Goal: Information Seeking & Learning: Learn about a topic

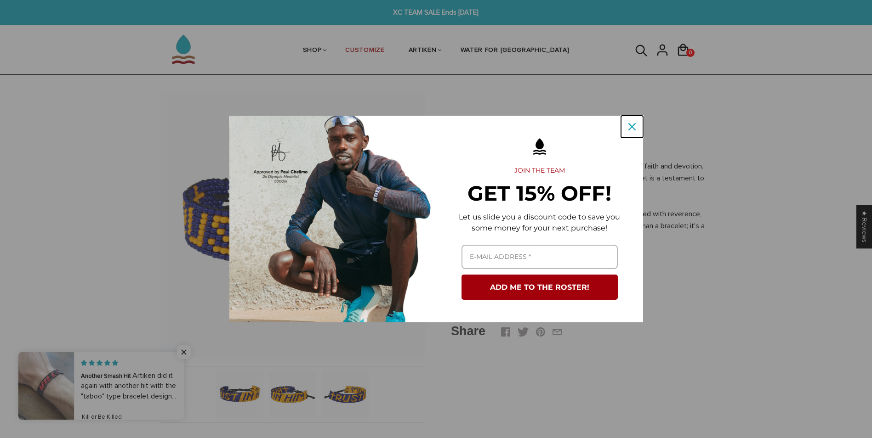
click at [628, 125] on icon "close icon" at bounding box center [631, 126] width 7 height 7
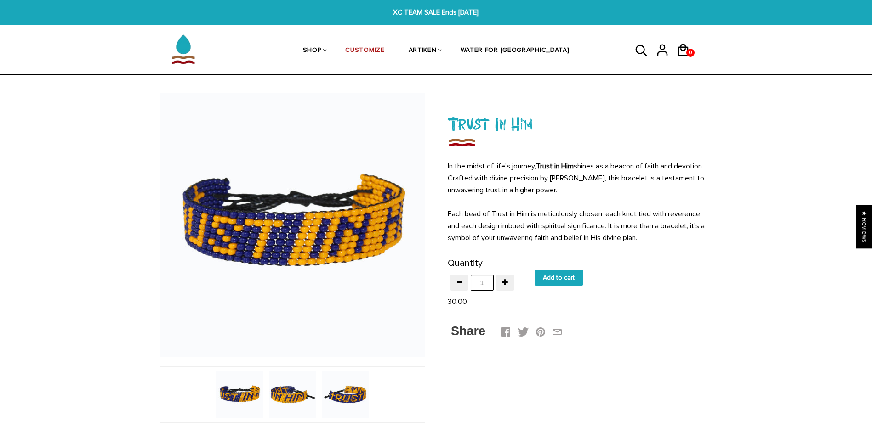
click at [658, 324] on div "Share" at bounding box center [579, 332] width 257 height 20
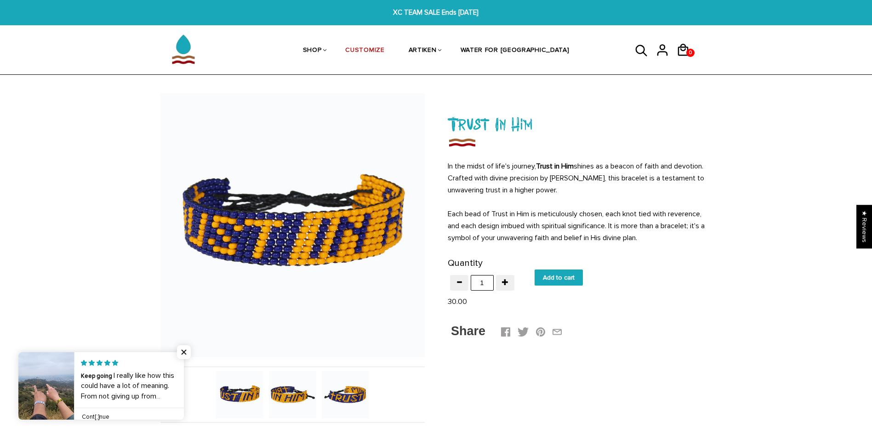
click at [658, 324] on div "Share" at bounding box center [579, 332] width 257 height 20
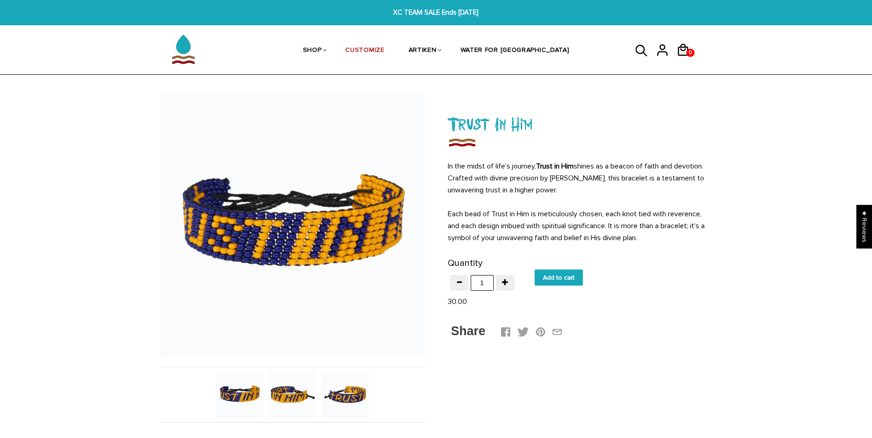
click at [658, 324] on div "Share" at bounding box center [579, 332] width 257 height 20
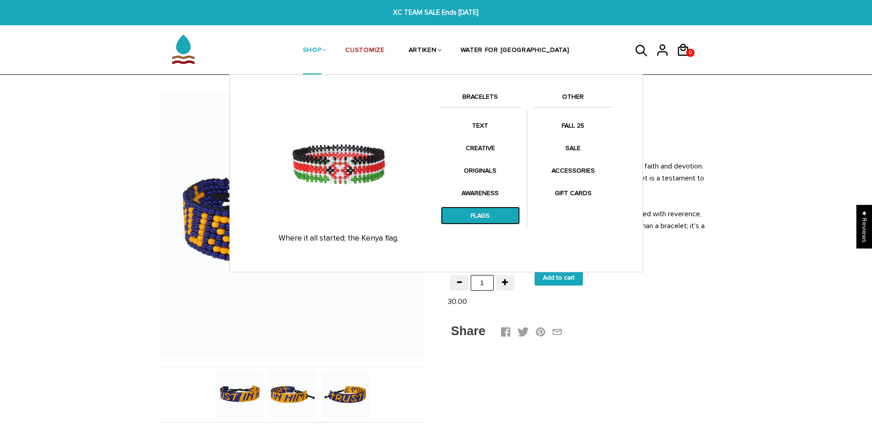
click at [485, 211] on link "FLAGS" at bounding box center [480, 216] width 79 height 18
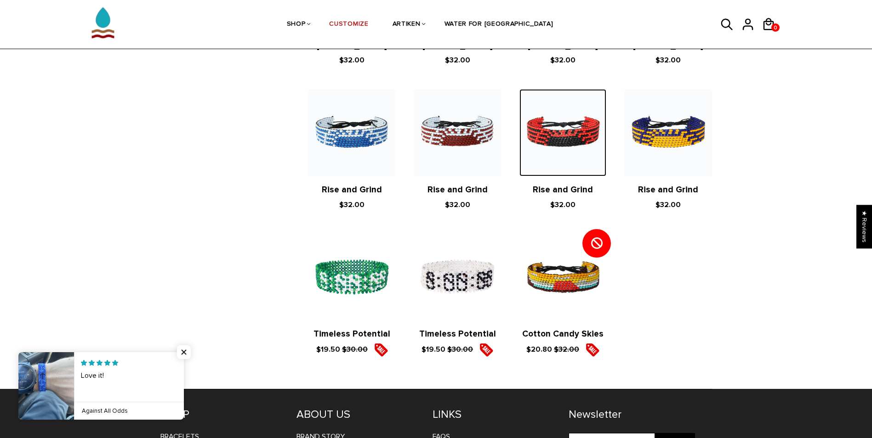
scroll to position [983, 0]
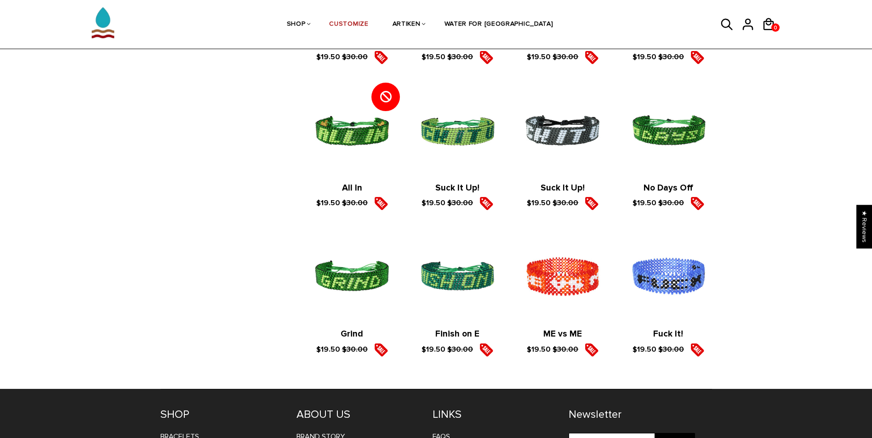
scroll to position [1327, 0]
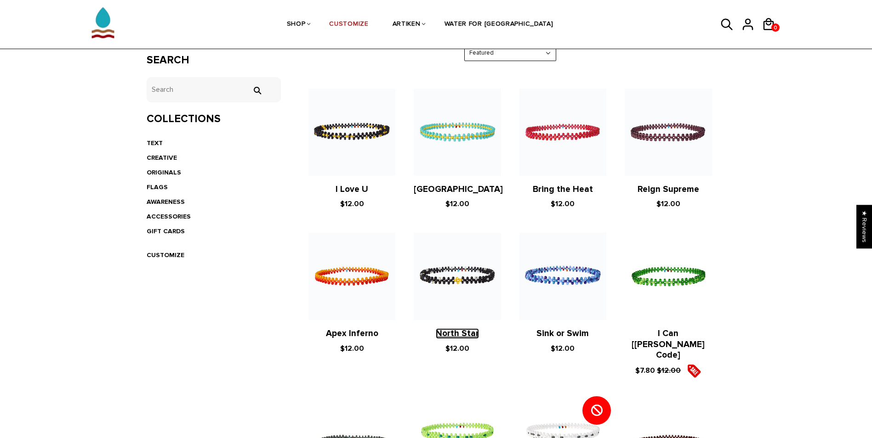
scroll to position [105, 0]
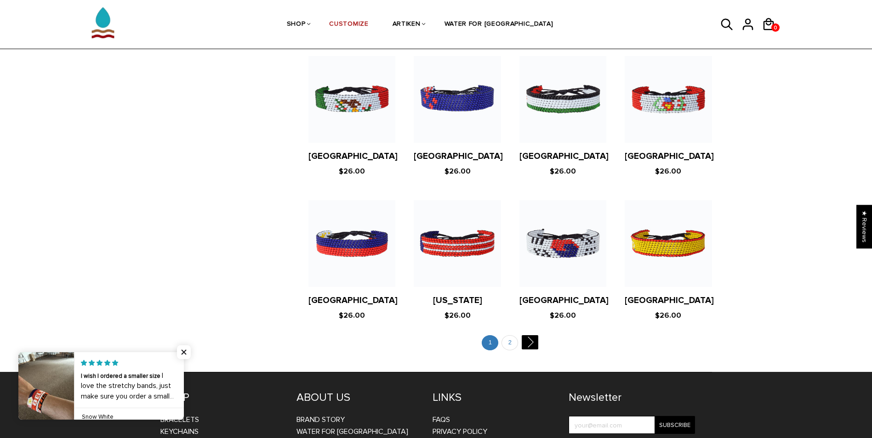
scroll to position [1675, 0]
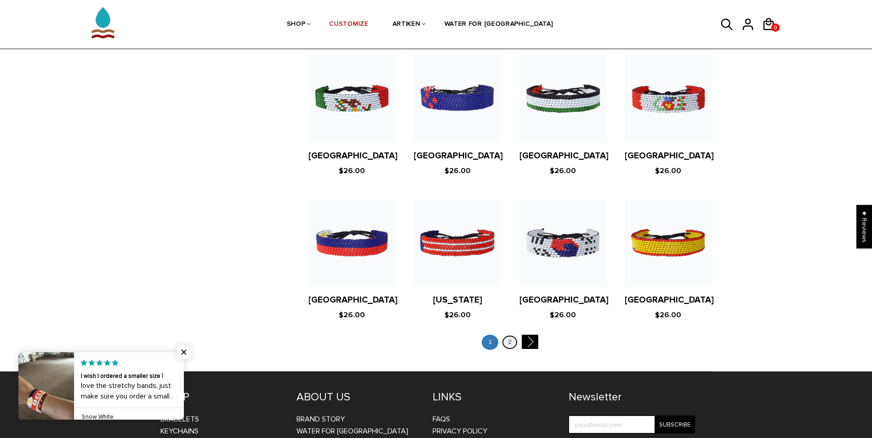
click at [507, 335] on link "2" at bounding box center [509, 342] width 17 height 15
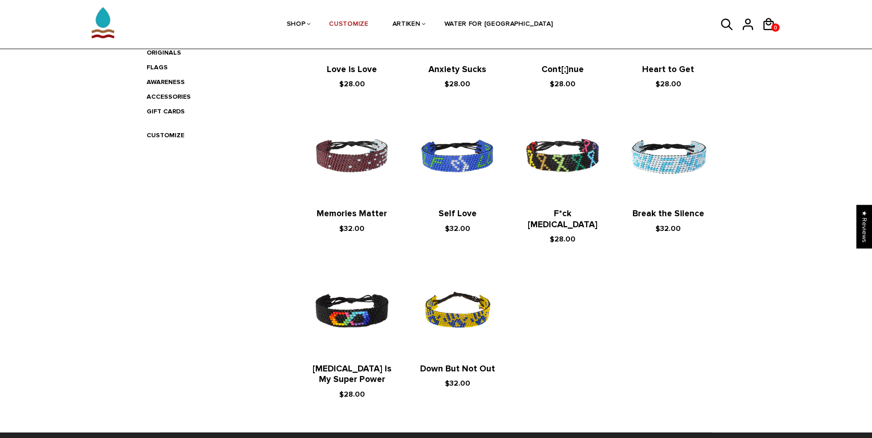
scroll to position [286, 0]
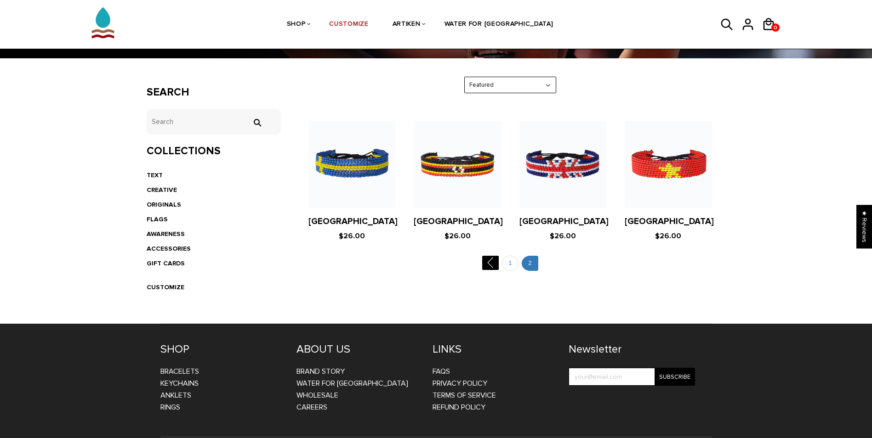
scroll to position [165, 0]
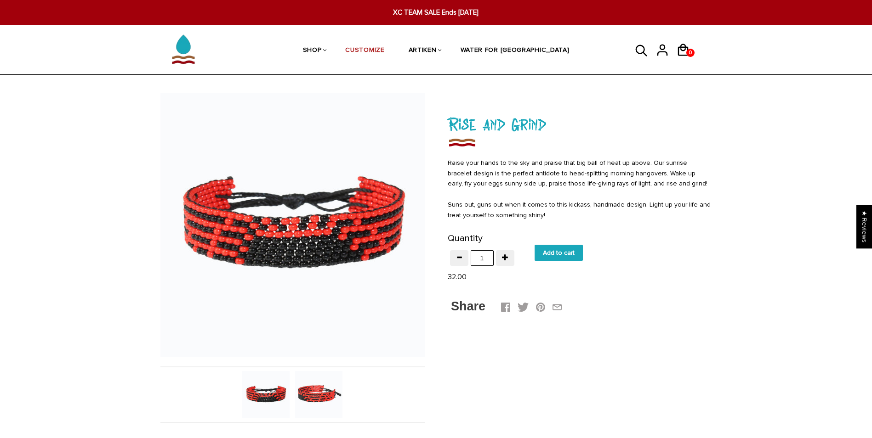
click at [309, 392] on img at bounding box center [318, 394] width 47 height 47
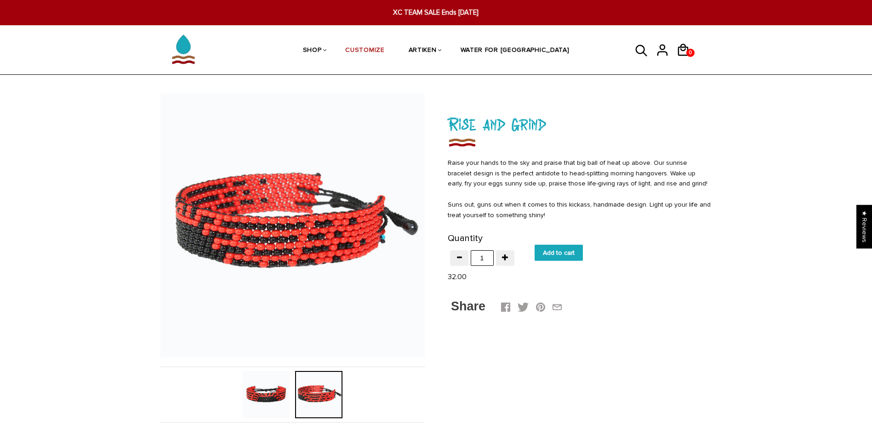
click at [263, 395] on img at bounding box center [265, 394] width 47 height 47
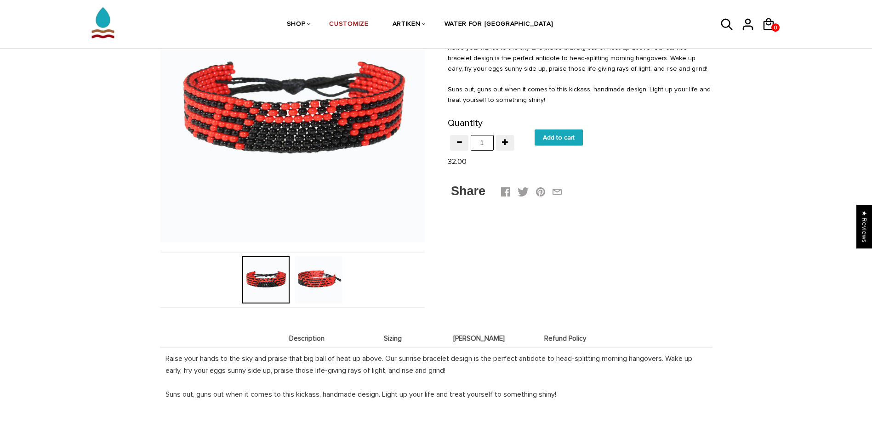
scroll to position [115, 0]
click at [483, 342] on span "[PERSON_NAME]" at bounding box center [479, 339] width 82 height 8
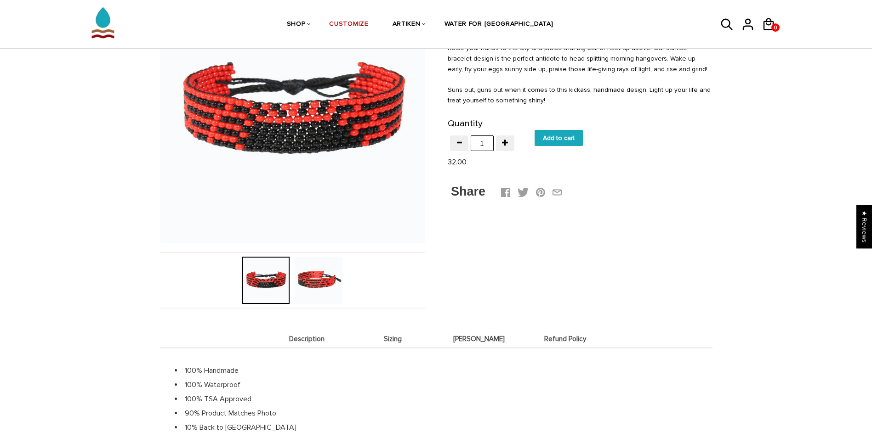
scroll to position [217, 0]
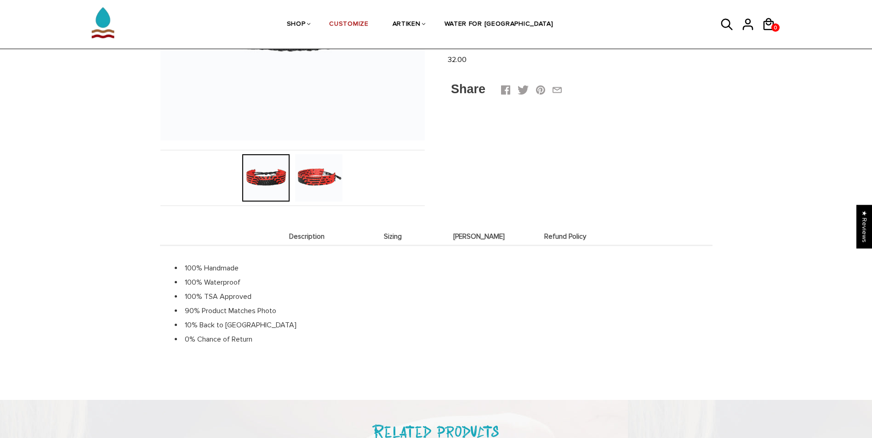
click at [404, 241] on li "Sizing" at bounding box center [393, 236] width 86 height 18
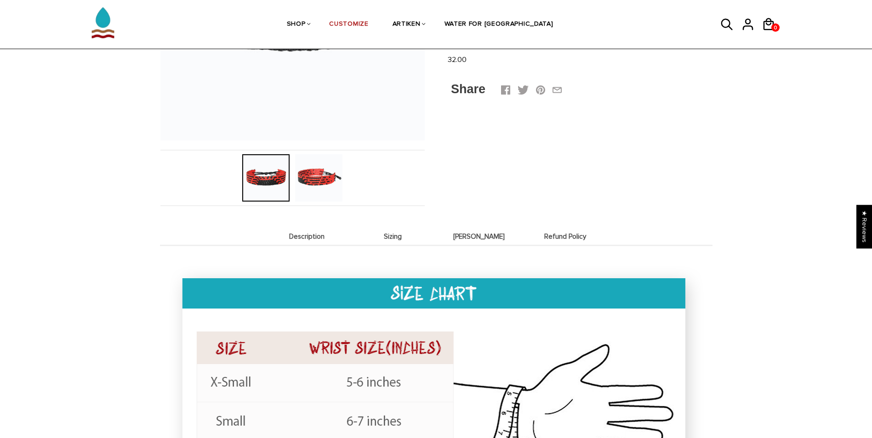
click at [322, 234] on span "Description" at bounding box center [307, 237] width 82 height 8
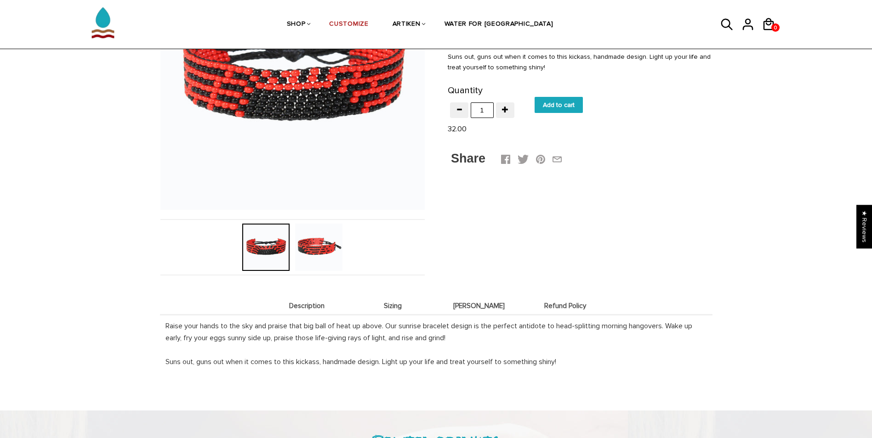
scroll to position [150, 0]
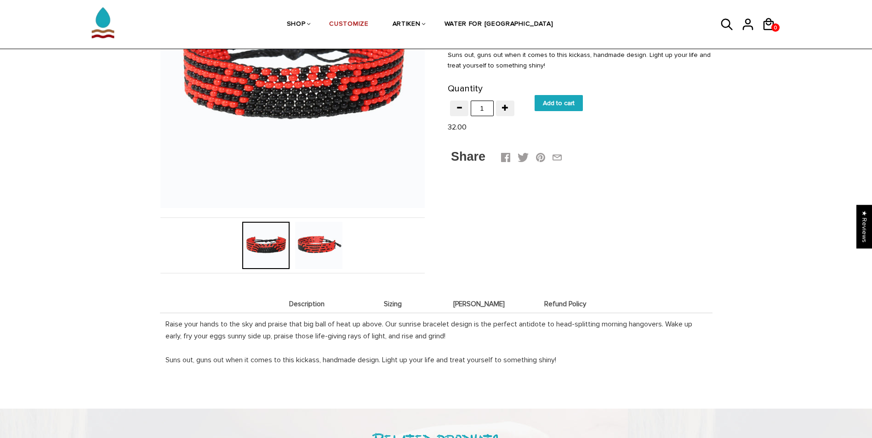
click at [325, 249] on img at bounding box center [318, 245] width 47 height 47
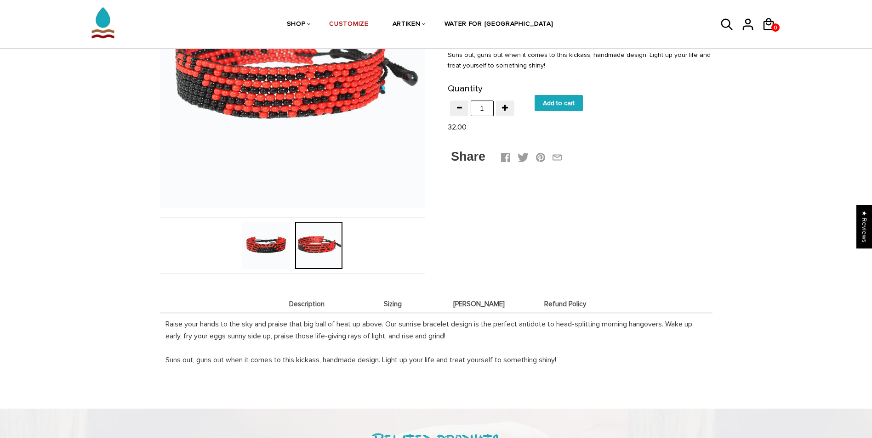
scroll to position [0, 0]
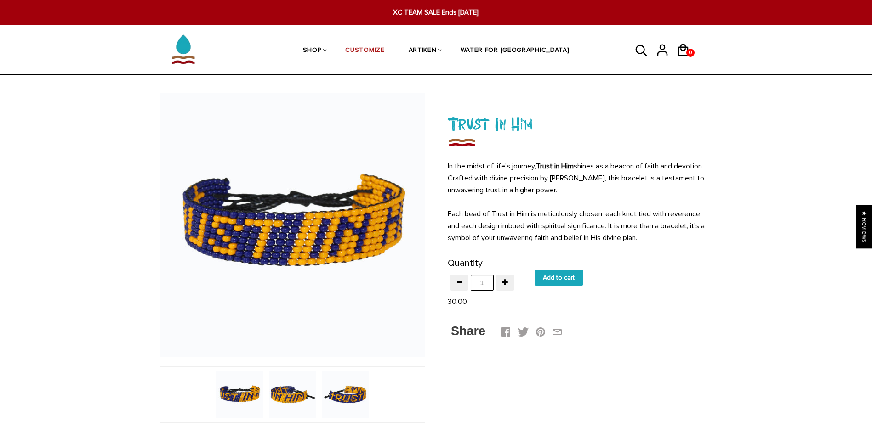
click at [356, 394] on img at bounding box center [345, 394] width 47 height 47
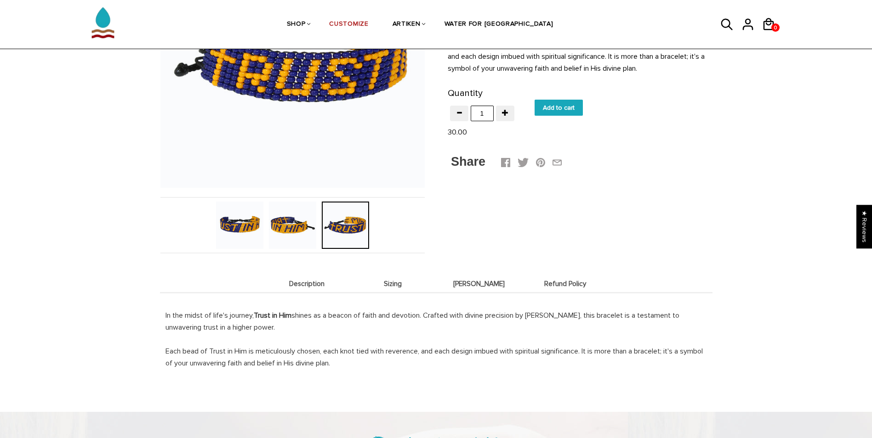
scroll to position [170, 0]
click at [293, 244] on img at bounding box center [292, 225] width 47 height 47
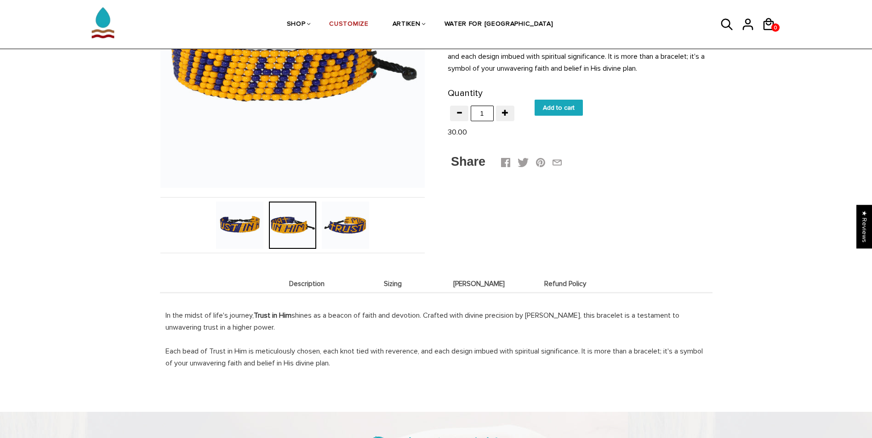
click at [226, 223] on img at bounding box center [239, 225] width 47 height 47
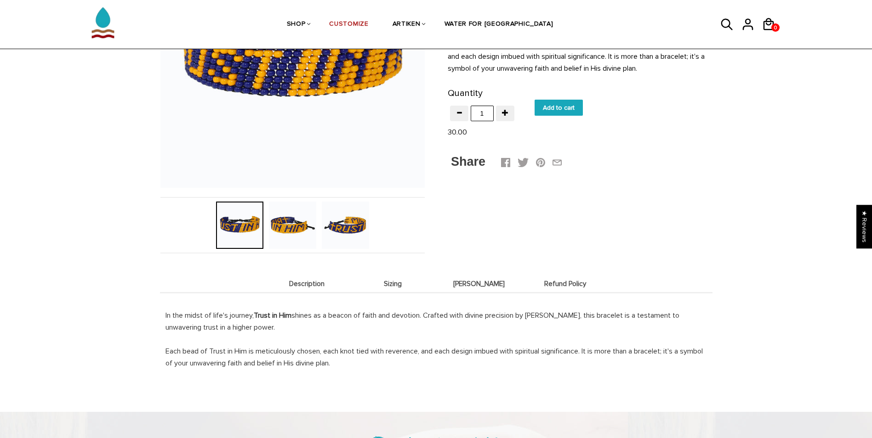
click at [380, 275] on li "Sizing" at bounding box center [393, 284] width 86 height 18
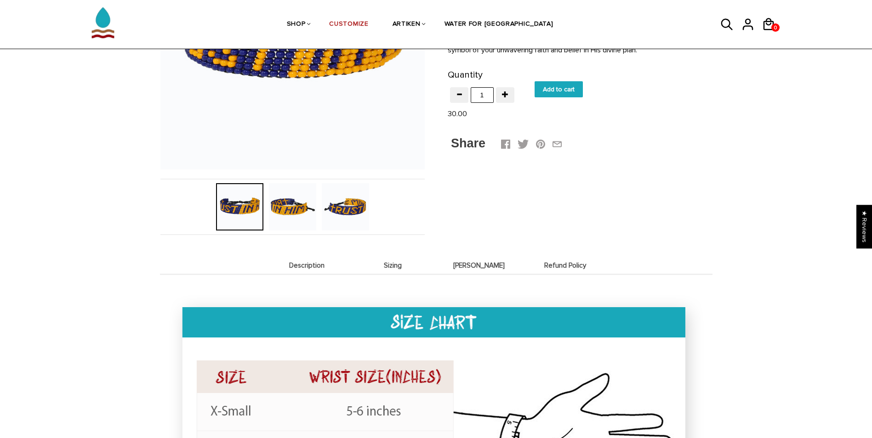
scroll to position [0, 0]
